Goal: Information Seeking & Learning: Learn about a topic

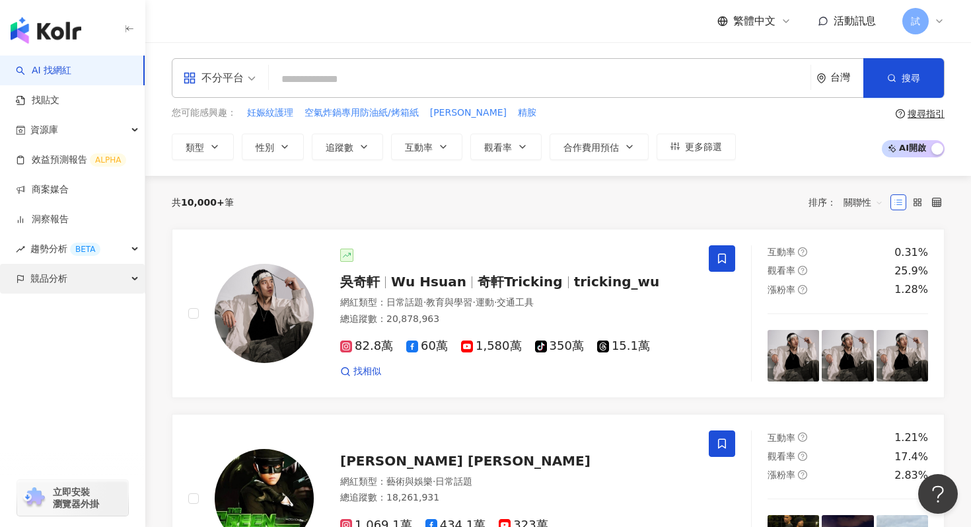
click at [98, 280] on div "競品分析" at bounding box center [72, 279] width 145 height 30
click at [322, 67] on input "search" at bounding box center [539, 79] width 531 height 25
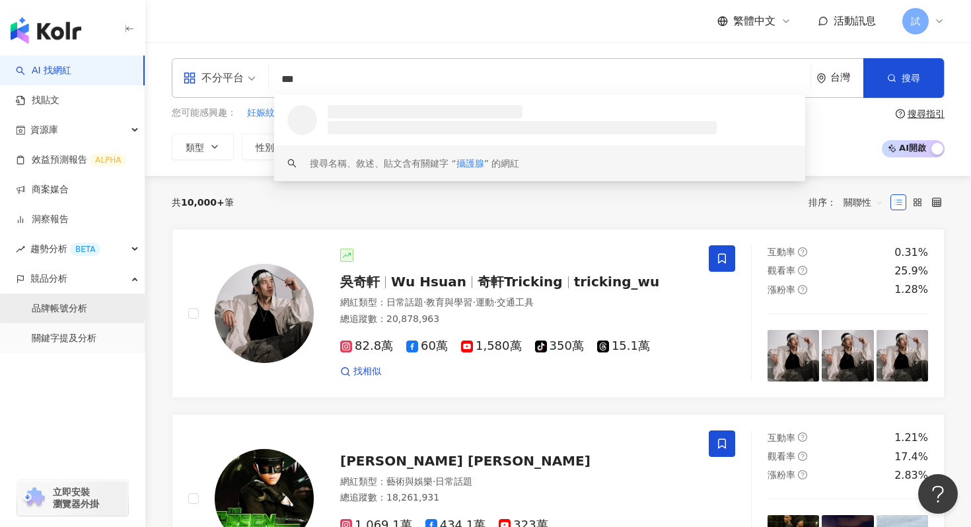
type input "***"
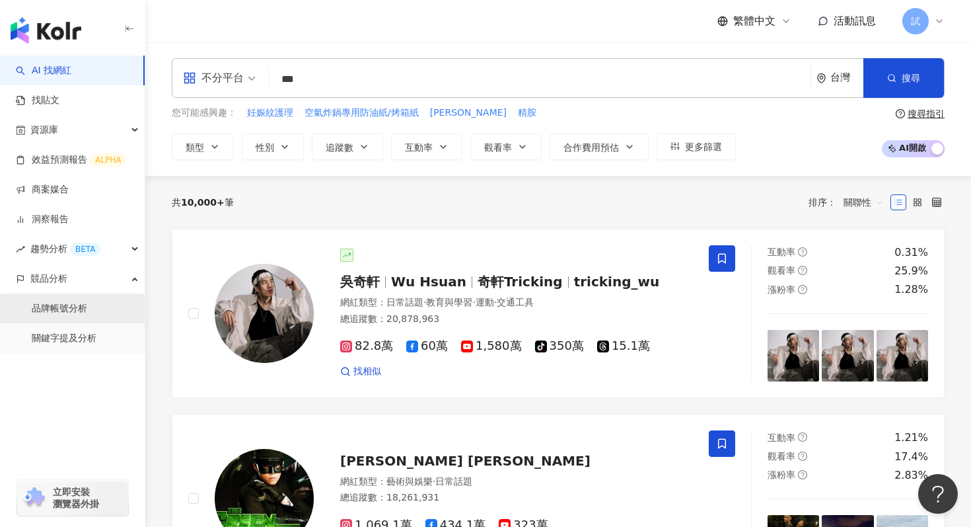
click at [87, 311] on link "品牌帳號分析" at bounding box center [59, 308] width 55 height 13
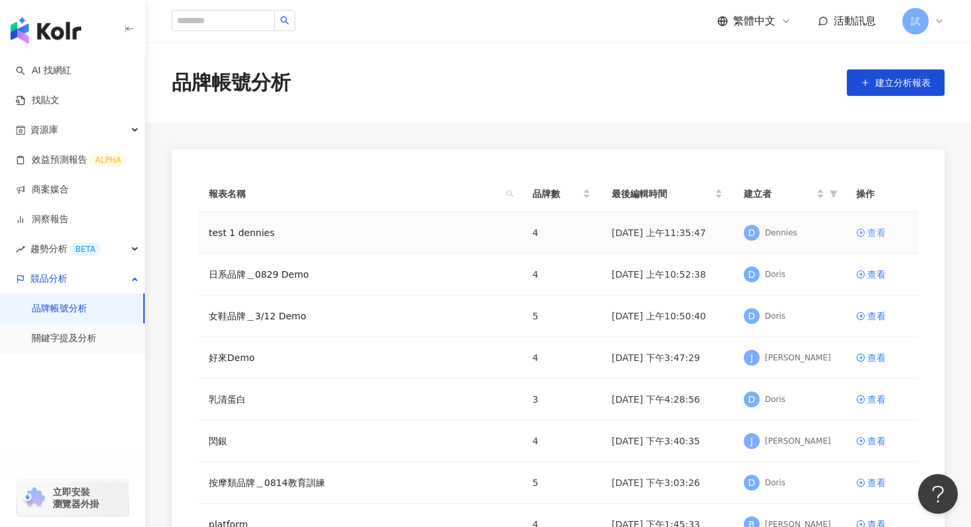
click at [869, 231] on div "查看" at bounding box center [876, 232] width 18 height 15
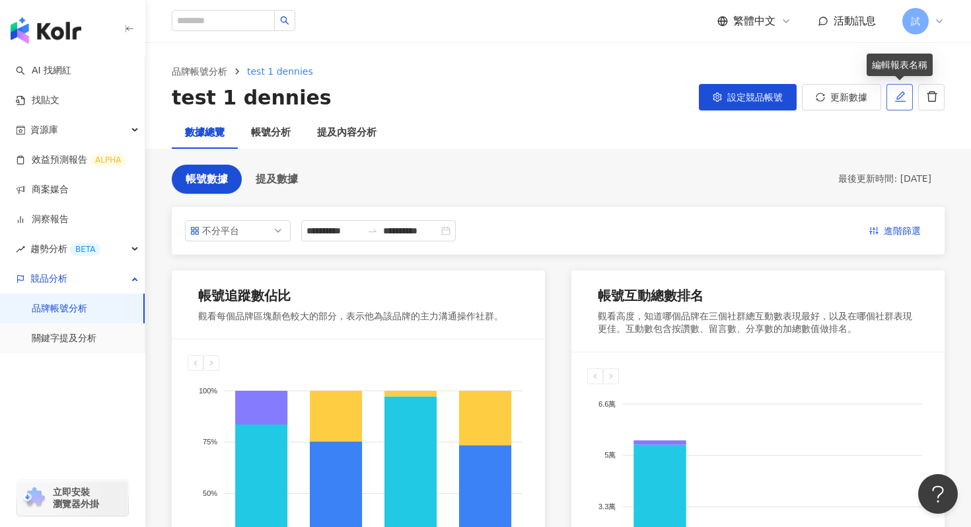
click at [899, 100] on icon "edit" at bounding box center [901, 97] width 12 height 12
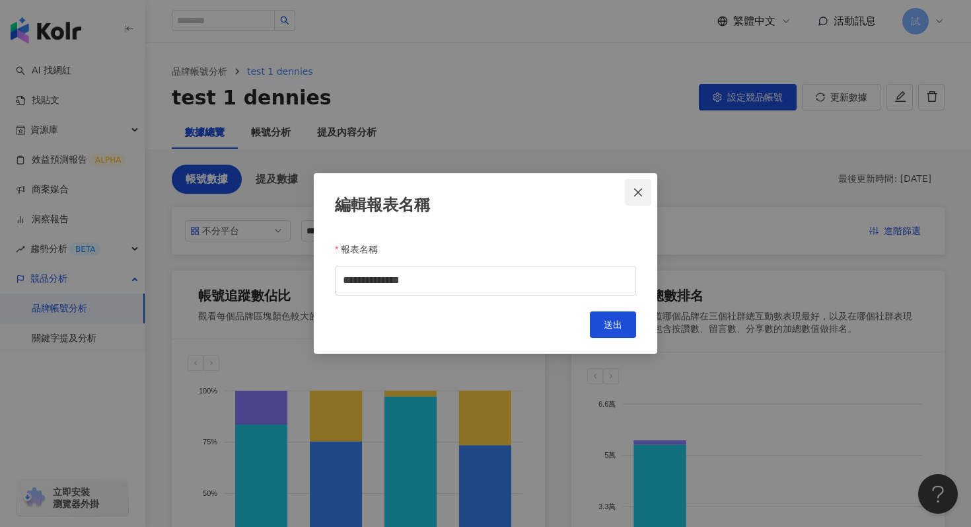
click at [635, 201] on button "Close" at bounding box center [638, 192] width 26 height 26
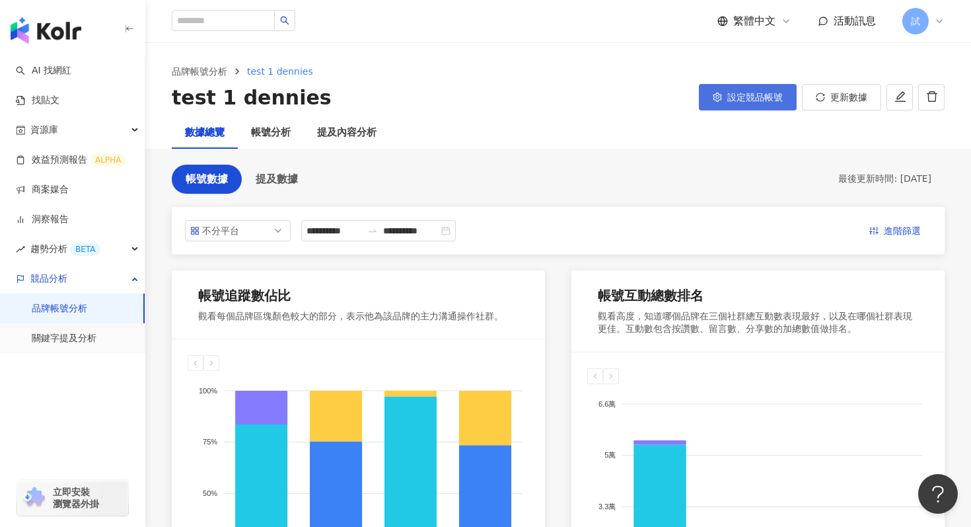
click at [729, 104] on button "設定競品帳號" at bounding box center [748, 97] width 98 height 26
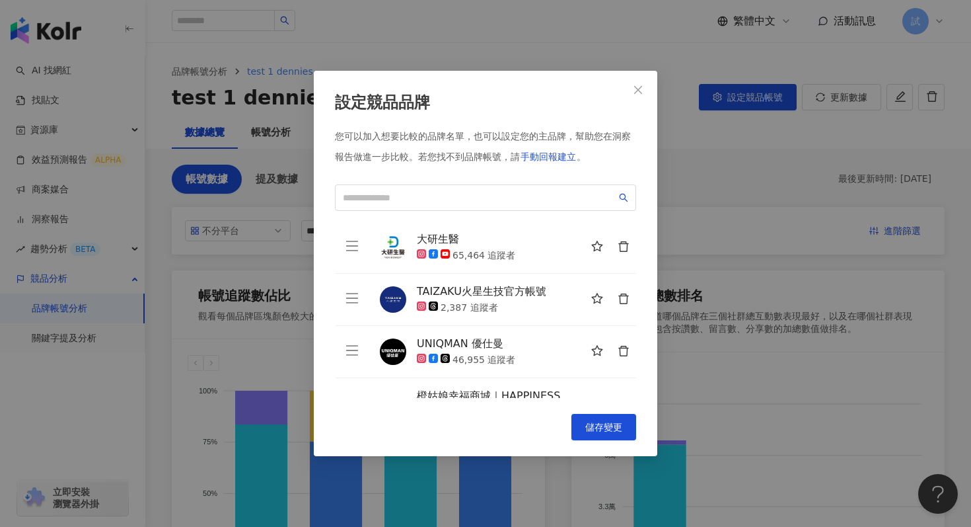
scroll to position [47, 0]
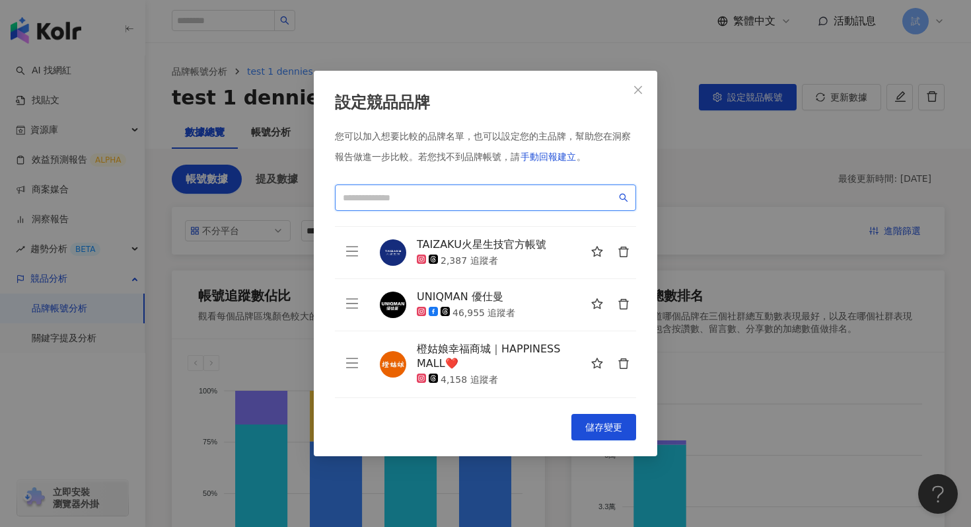
click at [404, 199] on input "search" at bounding box center [480, 197] width 274 height 15
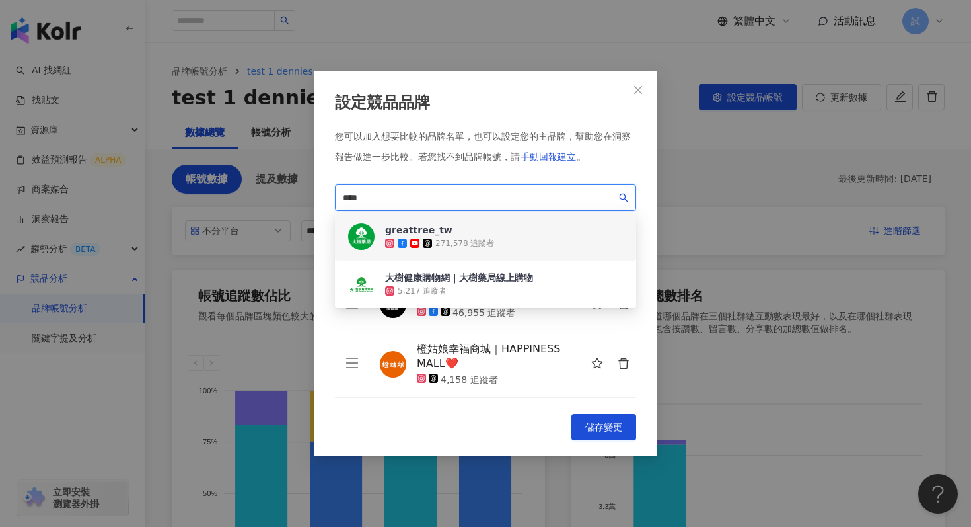
click at [460, 240] on div "271,578 追蹤者" at bounding box center [464, 243] width 59 height 11
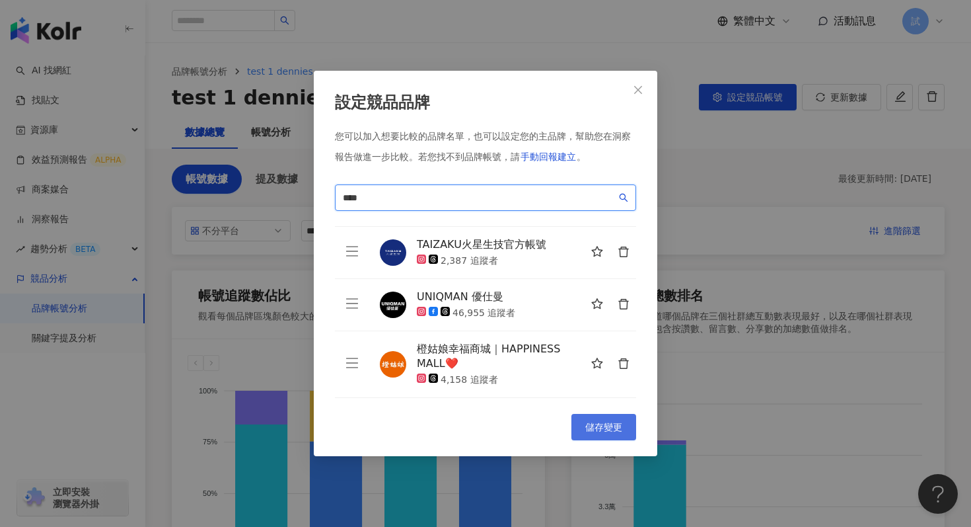
type input "****"
click at [595, 425] on span "儲存變更" at bounding box center [603, 427] width 37 height 11
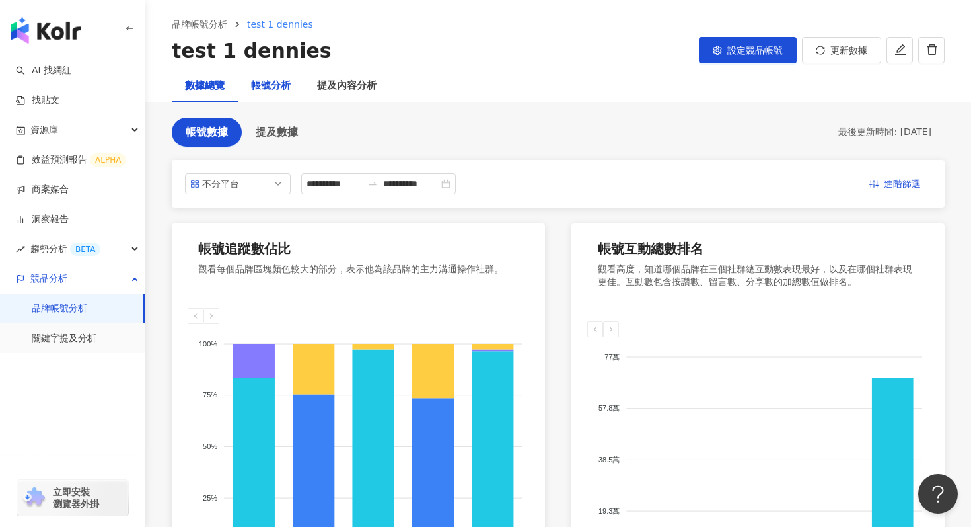
click at [278, 85] on div "帳號分析" at bounding box center [271, 86] width 40 height 16
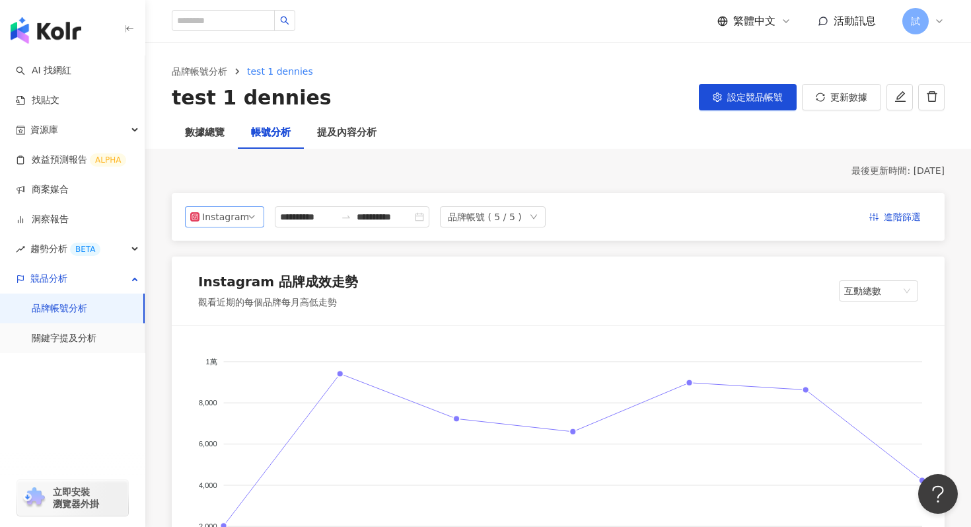
click at [242, 217] on div "Instagram" at bounding box center [223, 217] width 43 height 20
click at [230, 268] on div "Facebook" at bounding box center [228, 269] width 43 height 15
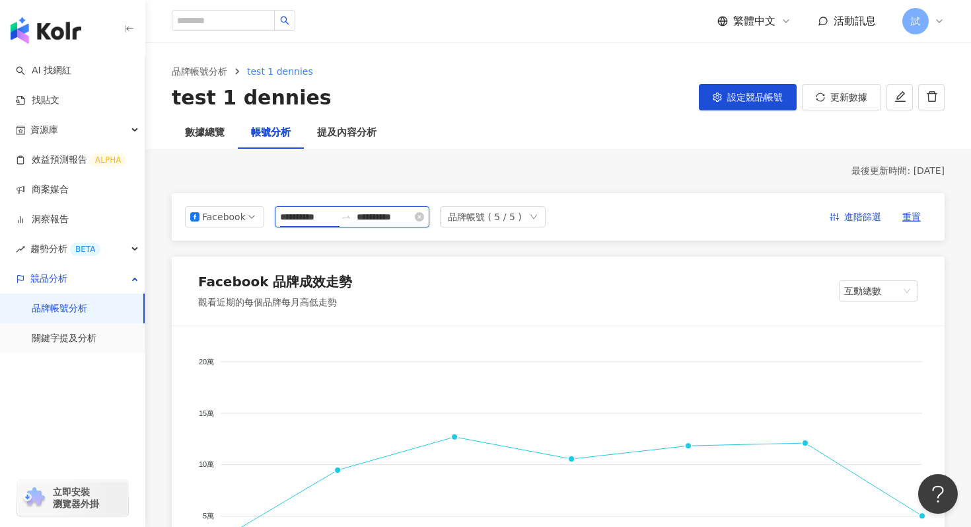
click at [334, 218] on input "**********" at bounding box center [307, 216] width 55 height 15
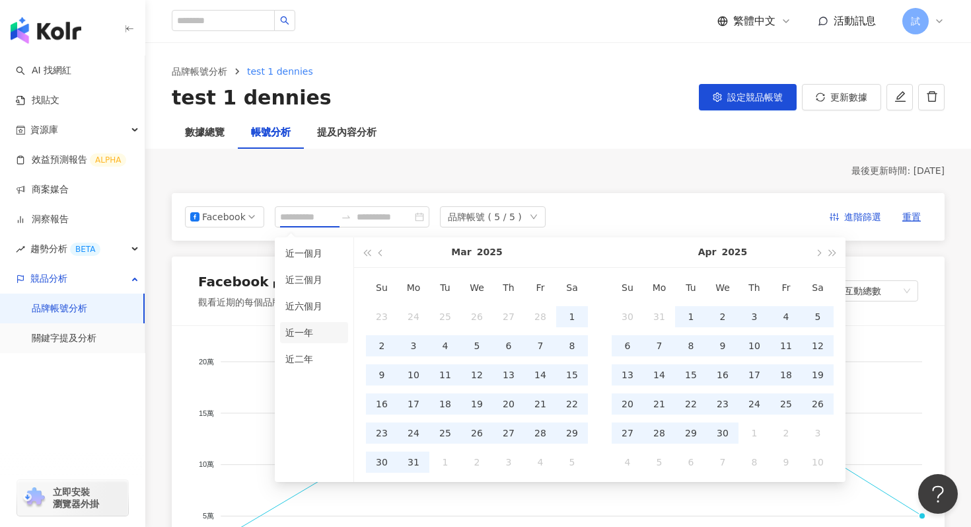
click at [314, 327] on li "近一年" at bounding box center [314, 332] width 68 height 21
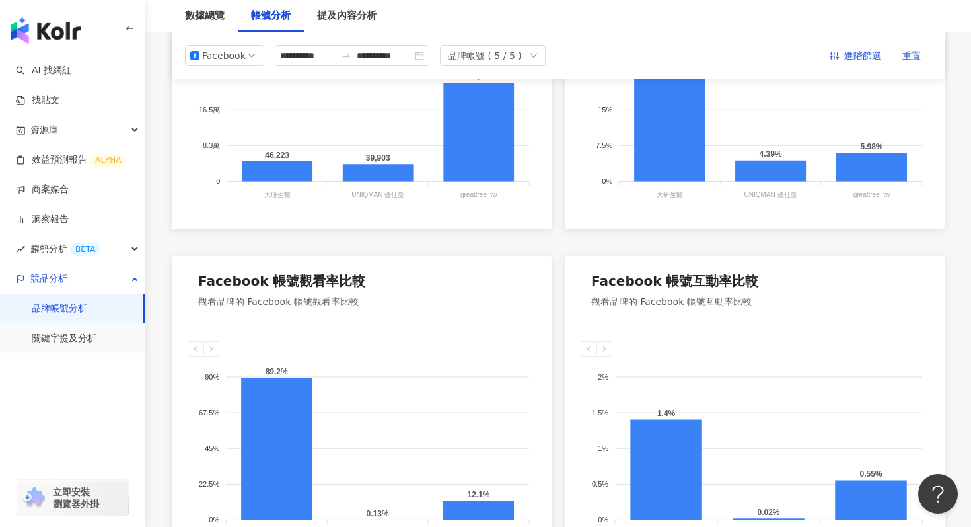
scroll to position [596, 0]
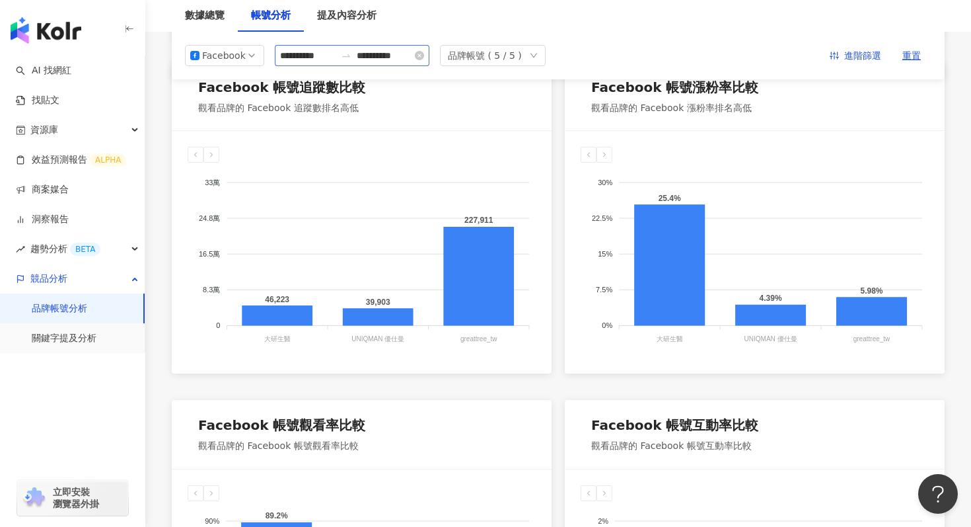
click at [355, 51] on div at bounding box center [346, 55] width 21 height 11
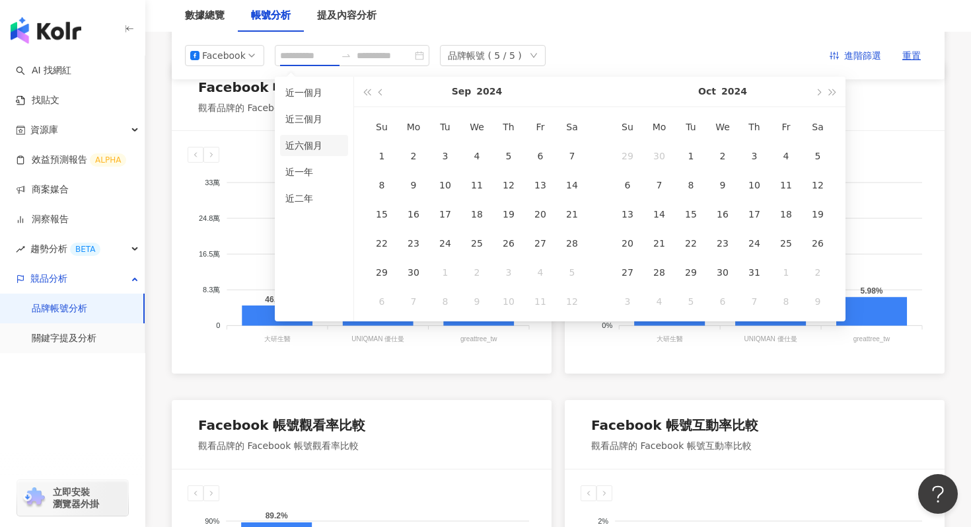
click at [321, 149] on li "近六個月" at bounding box center [314, 145] width 68 height 21
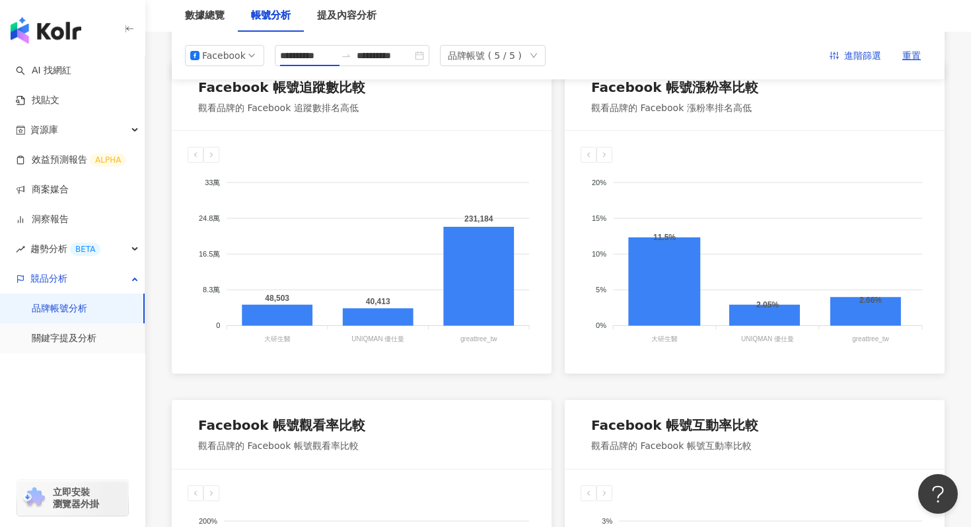
type input "**********"
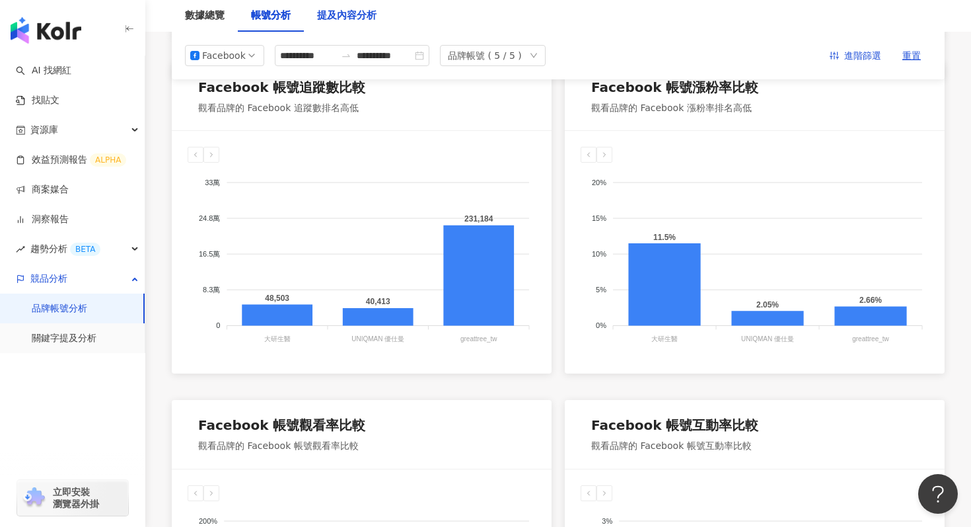
click at [352, 18] on div "提及內容分析" at bounding box center [346, 16] width 59 height 16
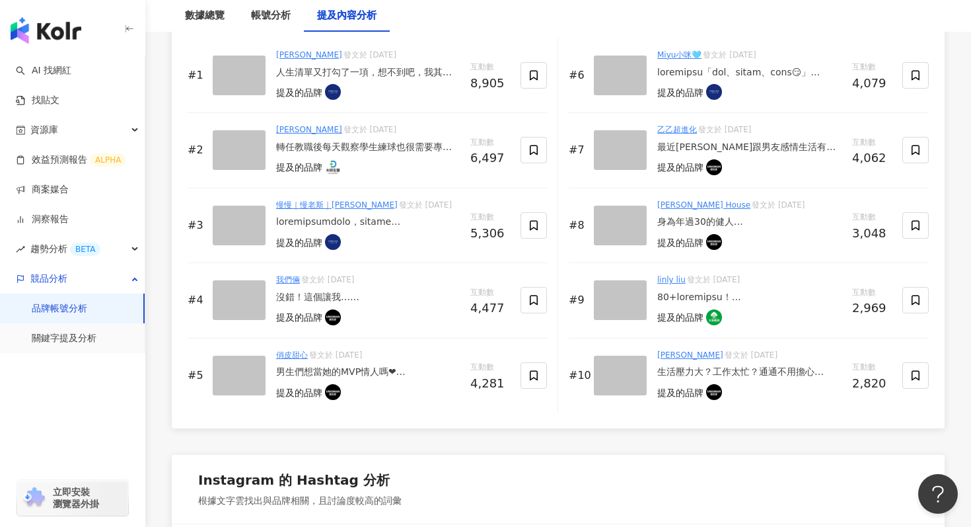
scroll to position [2118, 0]
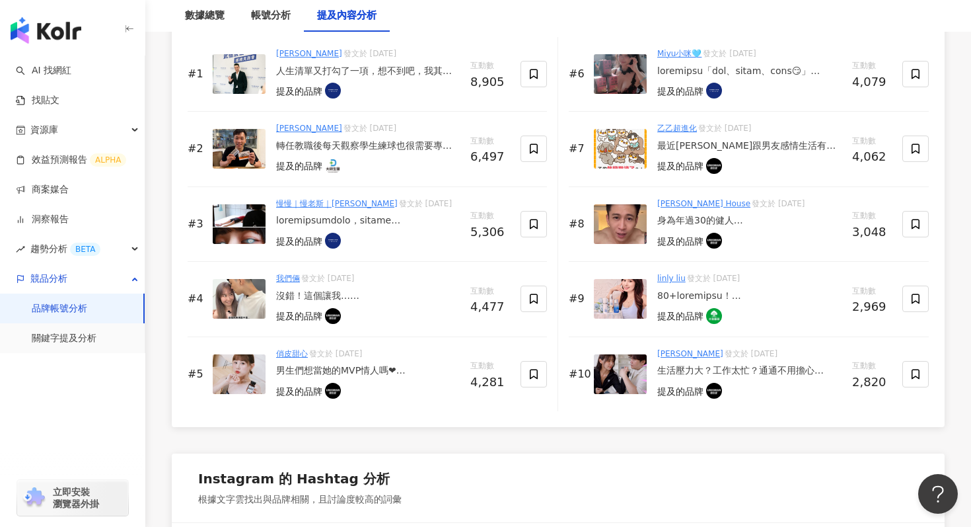
click at [685, 296] on div at bounding box center [749, 295] width 184 height 13
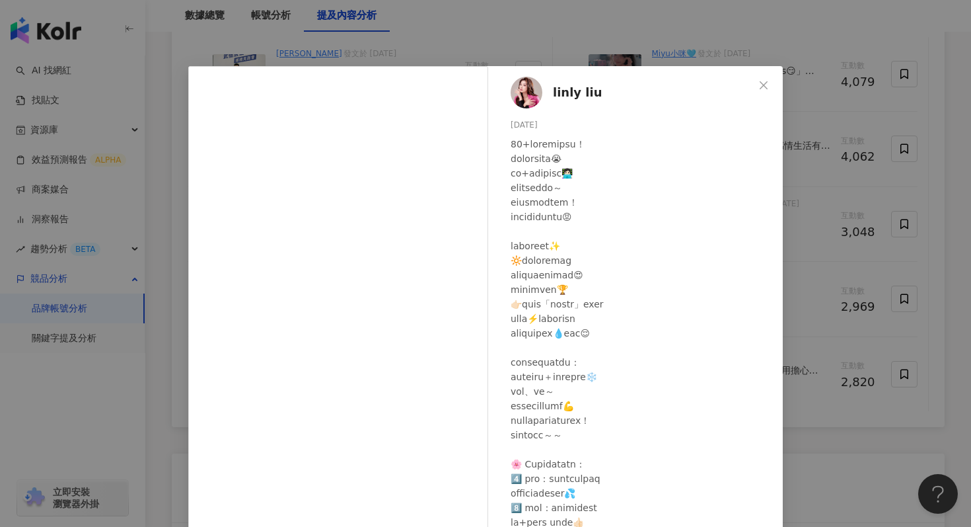
click at [800, 273] on div "[PERSON_NAME] [DATE] 2,866 103 查看原始貼文" at bounding box center [485, 263] width 971 height 527
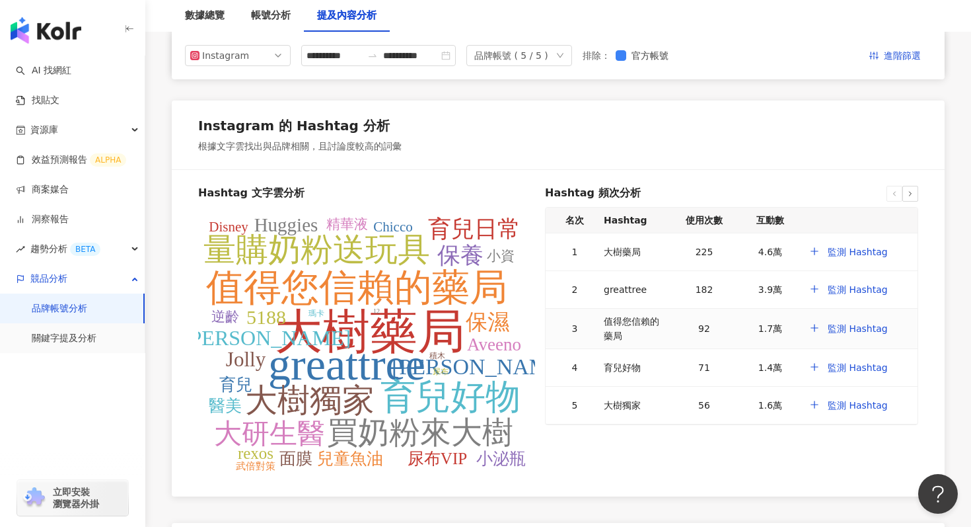
scroll to position [2470, 0]
